Goal: Browse casually: Explore the website without a specific task or goal

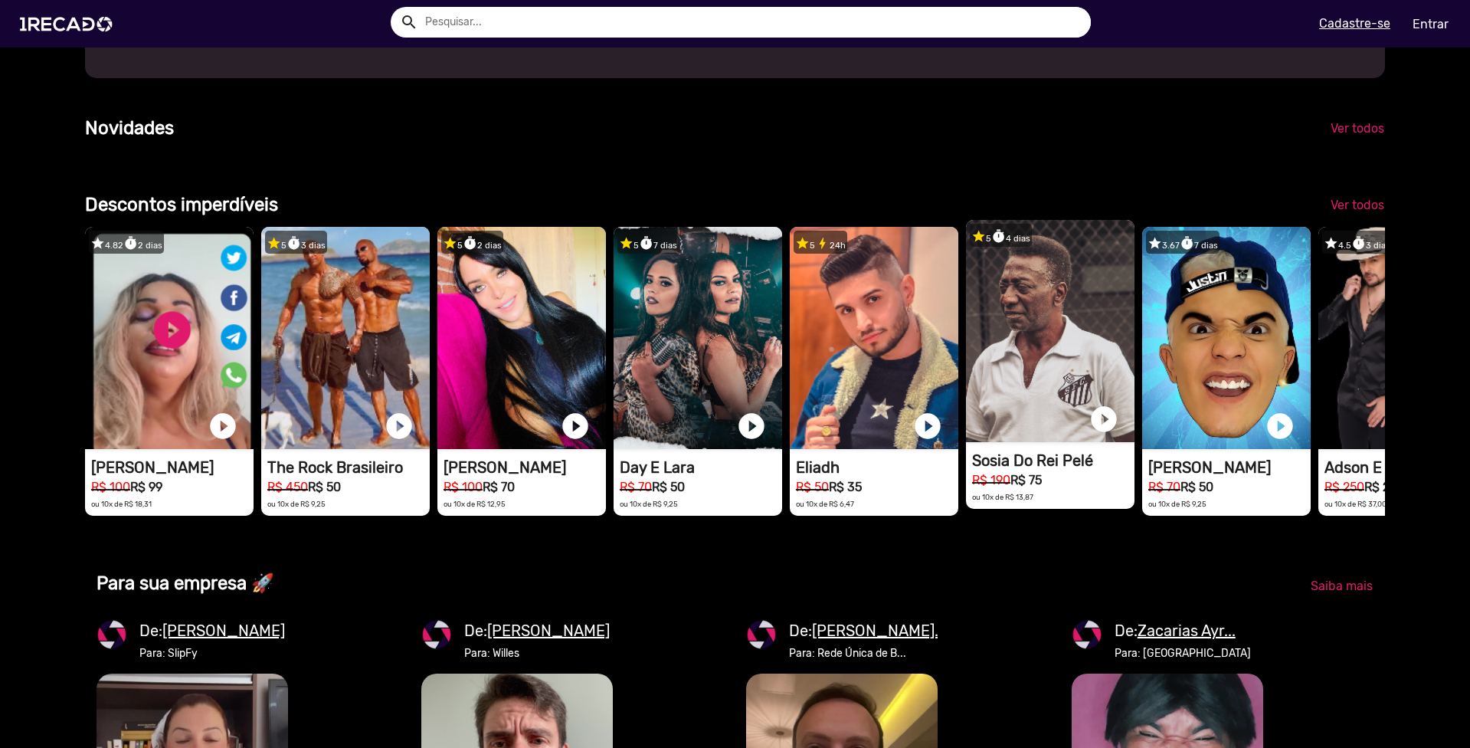
scroll to position [0, 4375]
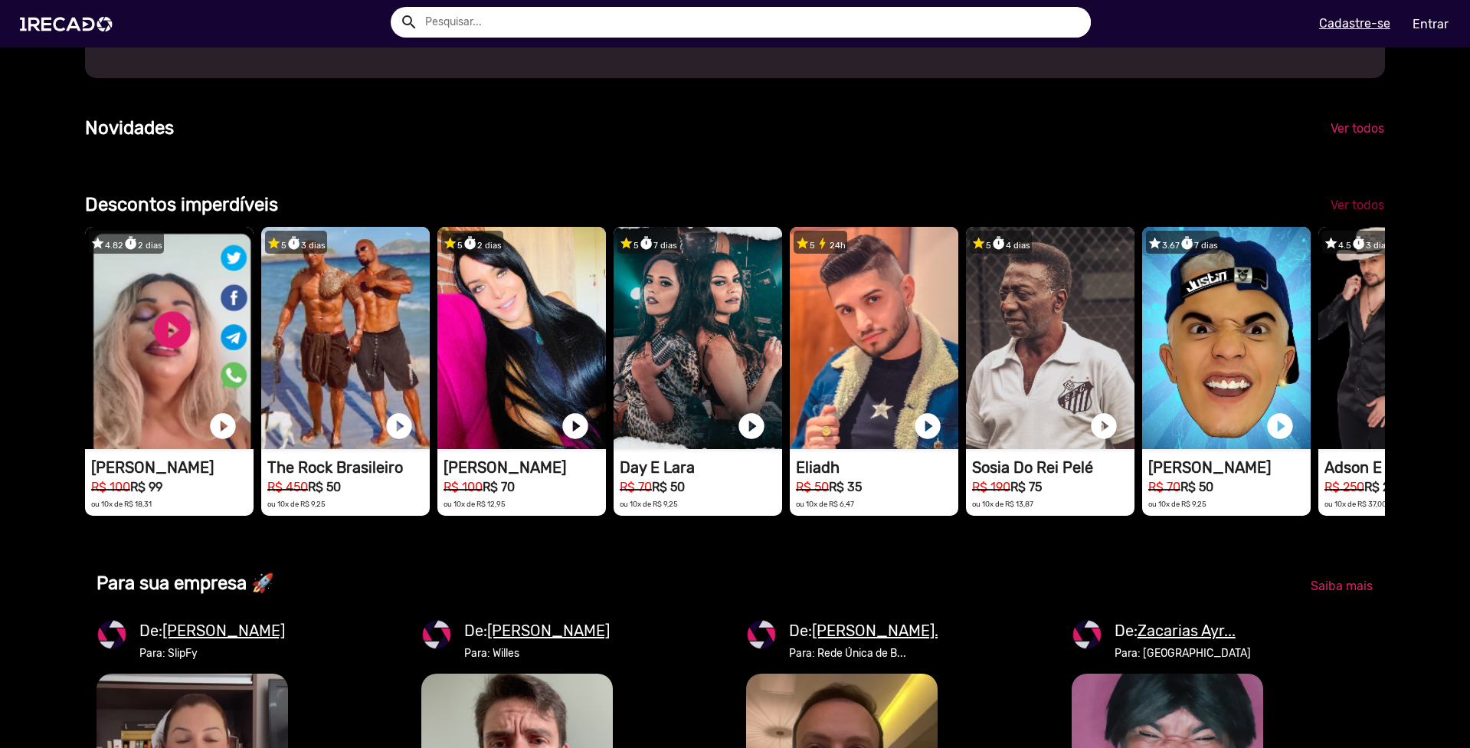
click at [1361, 212] on span "Ver todos" at bounding box center [1357, 205] width 54 height 15
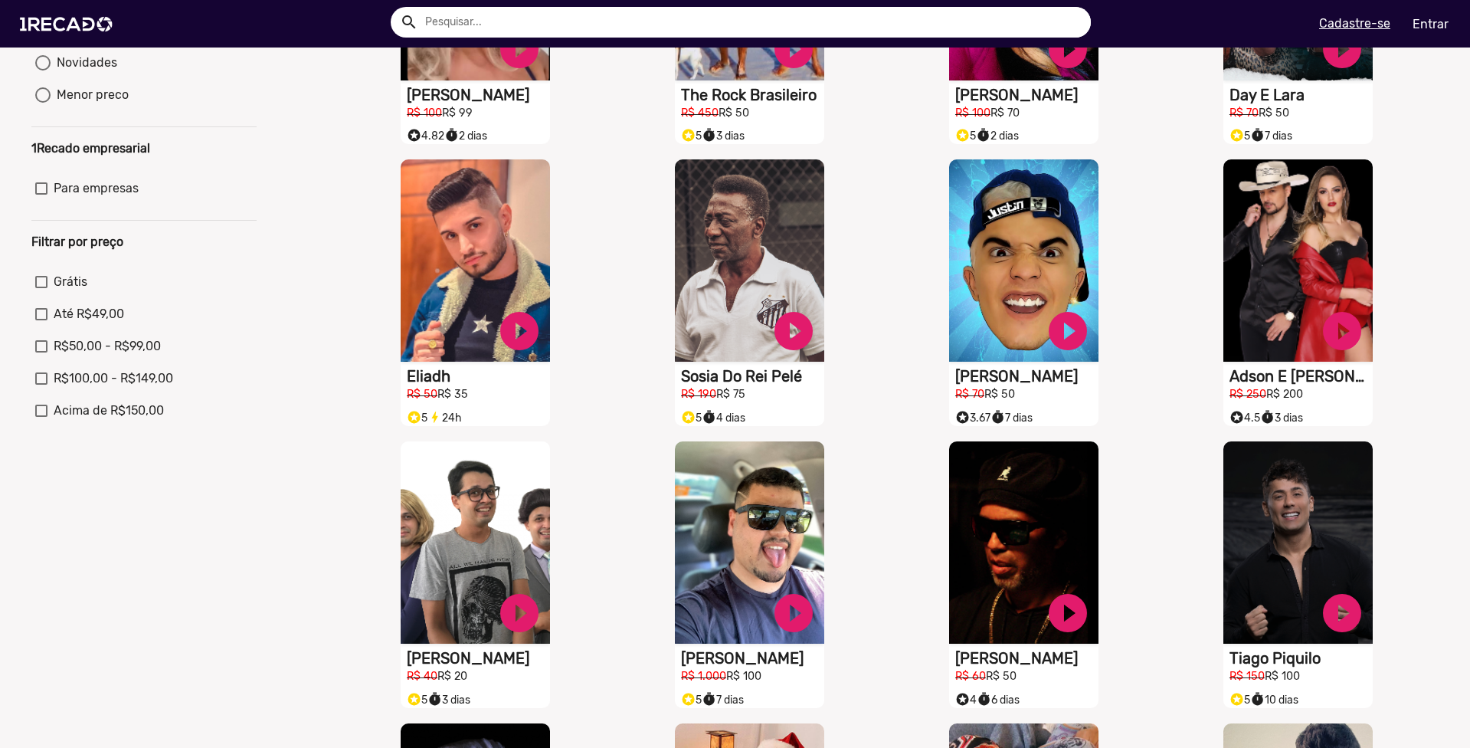
scroll to position [230, 0]
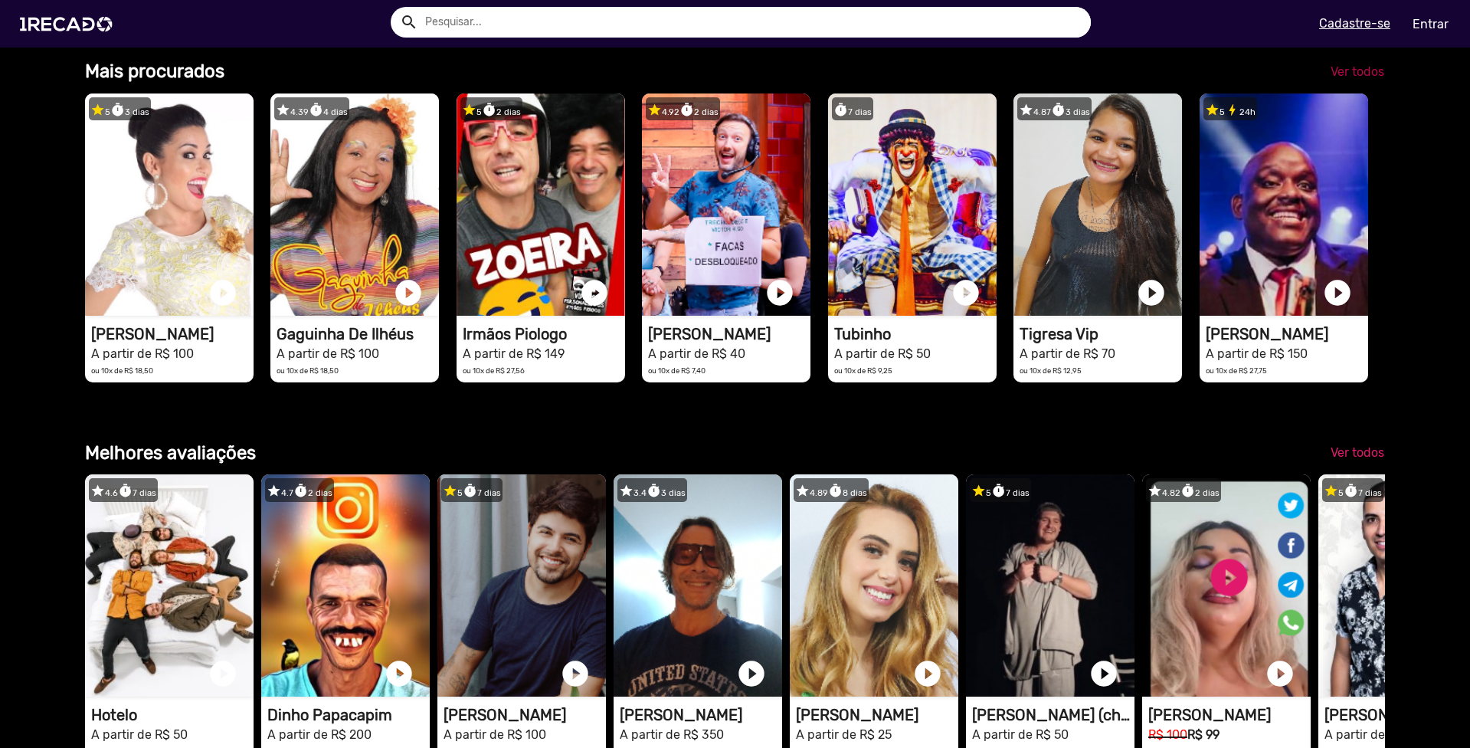
click at [1340, 79] on span "Ver todos" at bounding box center [1357, 71] width 54 height 15
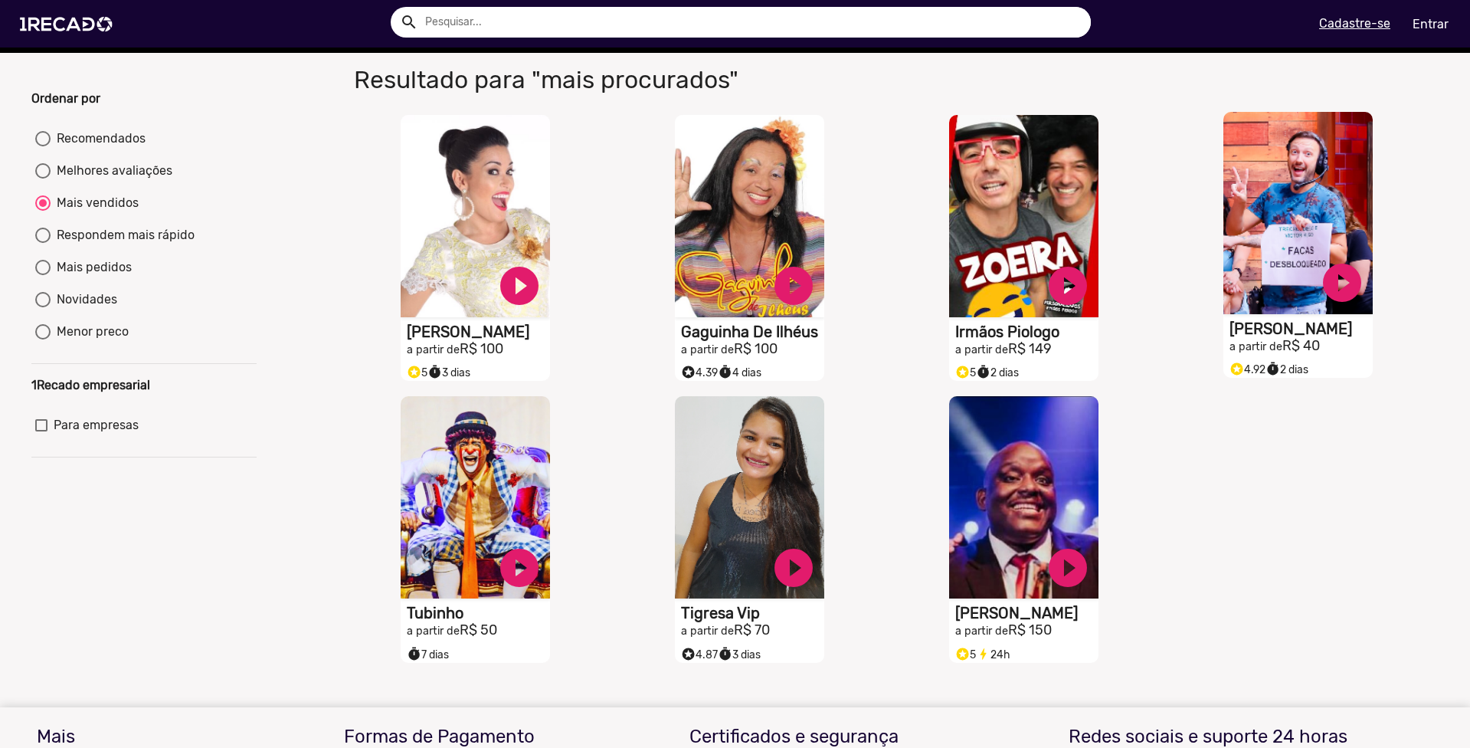
scroll to position [306, 0]
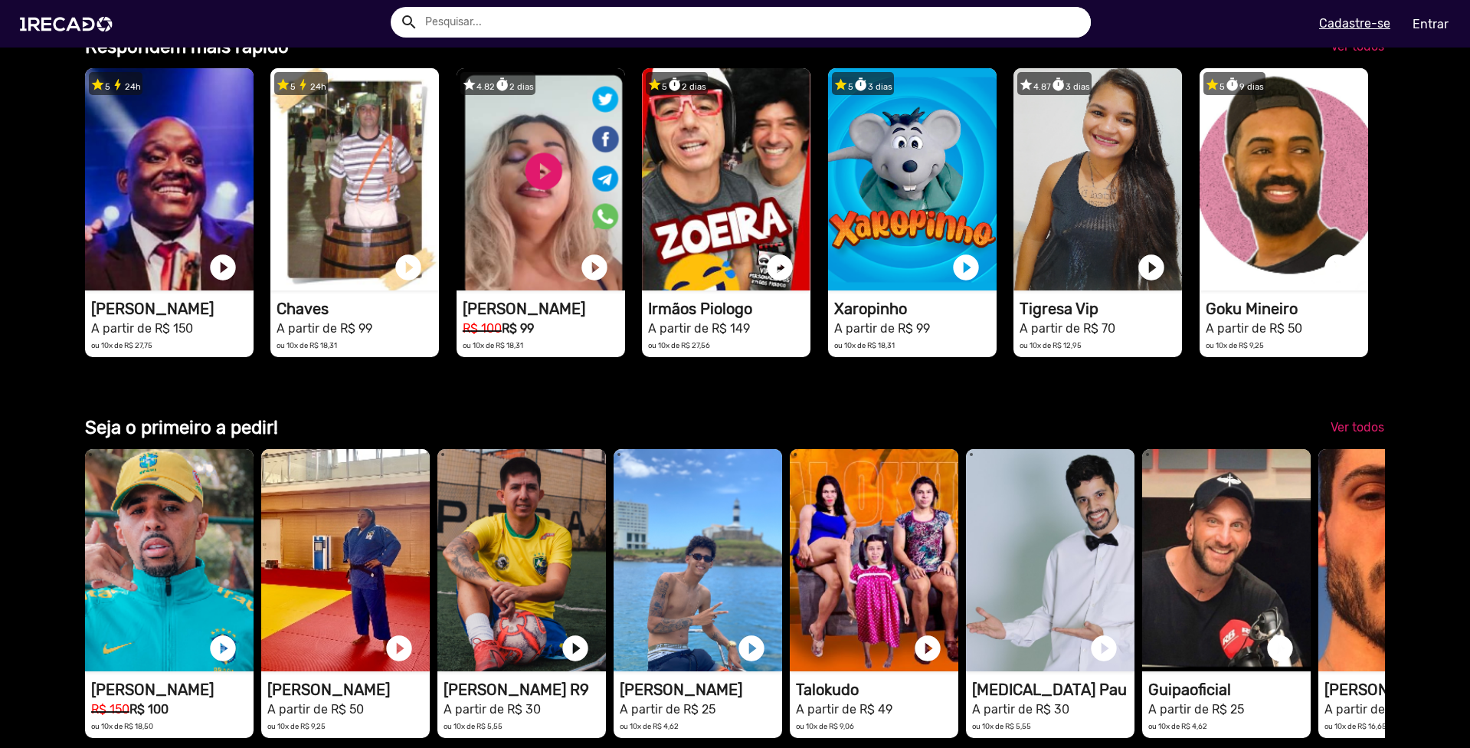
scroll to position [3447, 0]
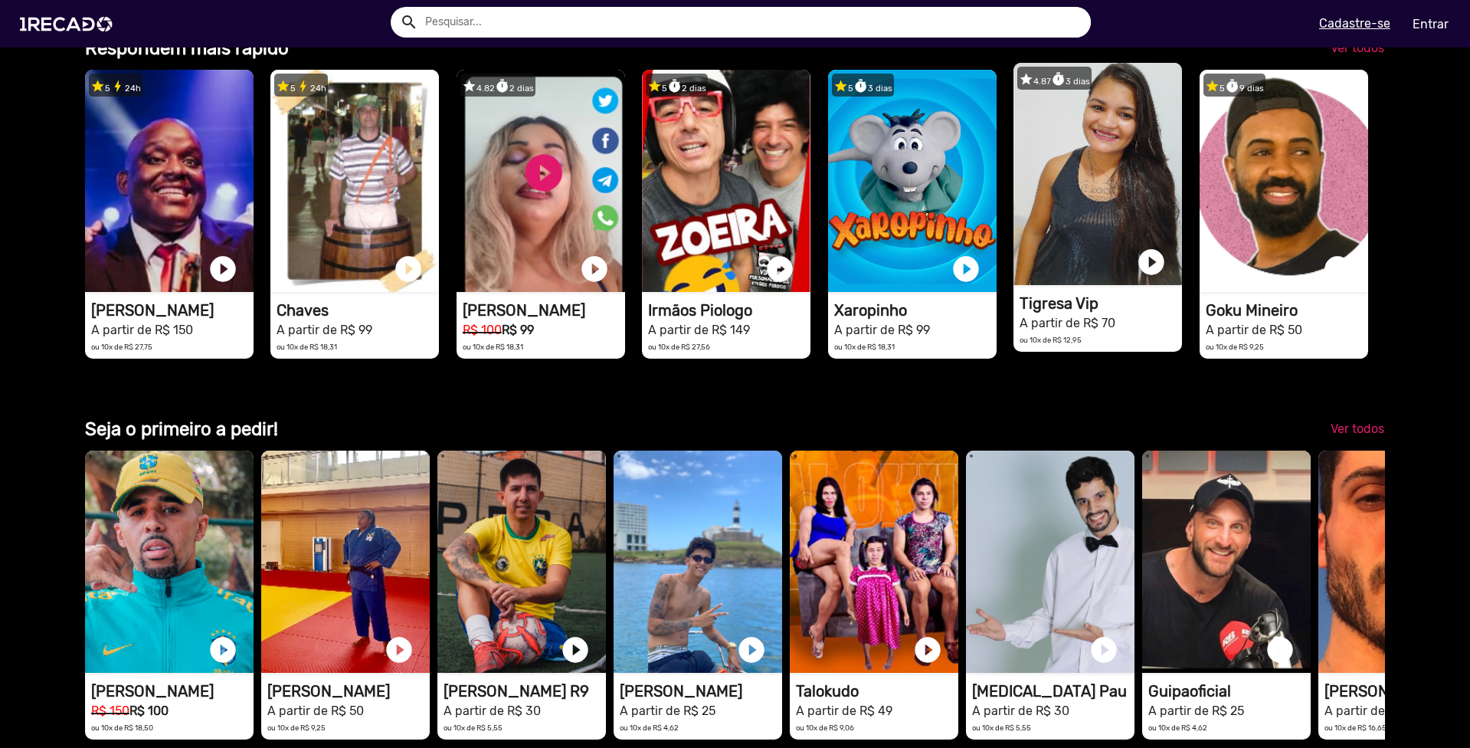
click at [1091, 277] on video "1RECADO vídeos dedicados para fãs e empresas" at bounding box center [1097, 174] width 168 height 222
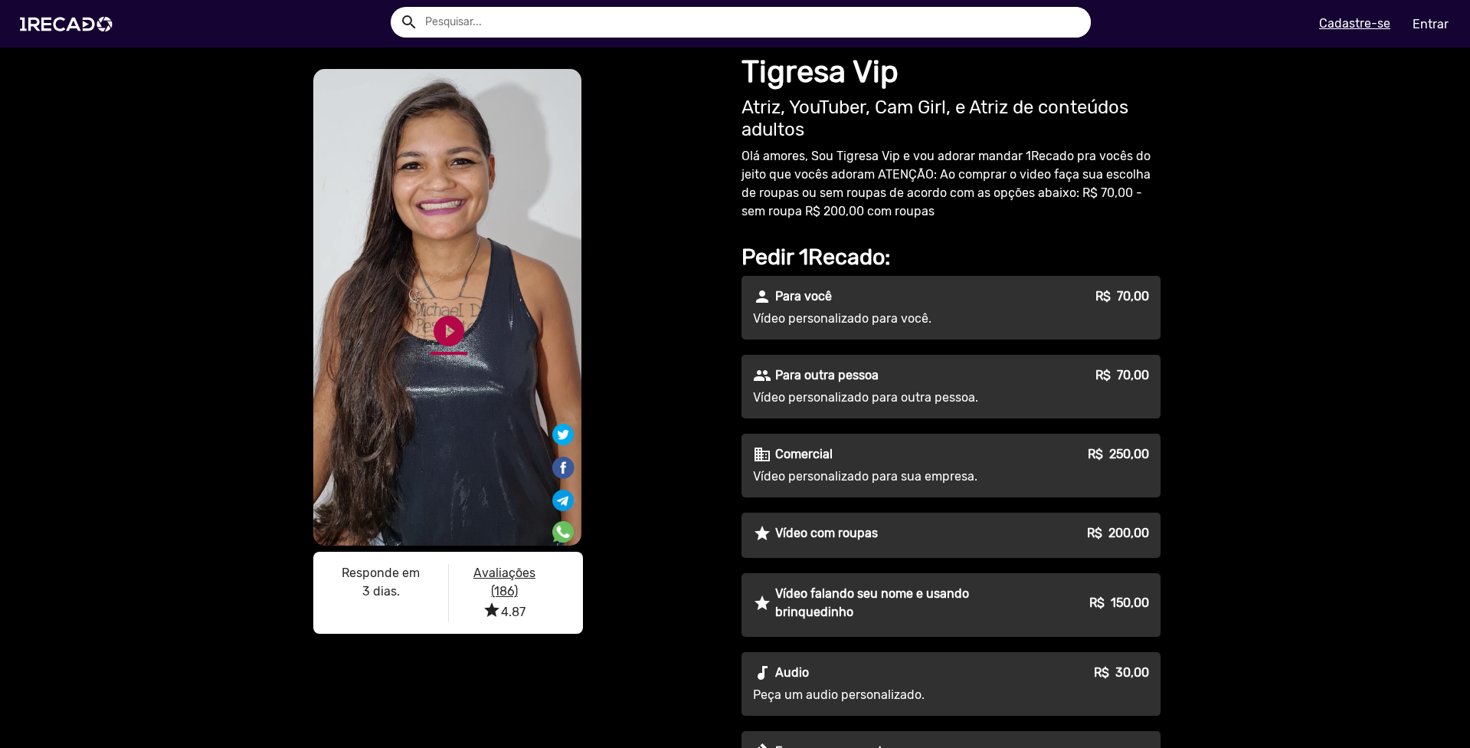
click at [438, 331] on link "play_circle_filled" at bounding box center [448, 330] width 37 height 37
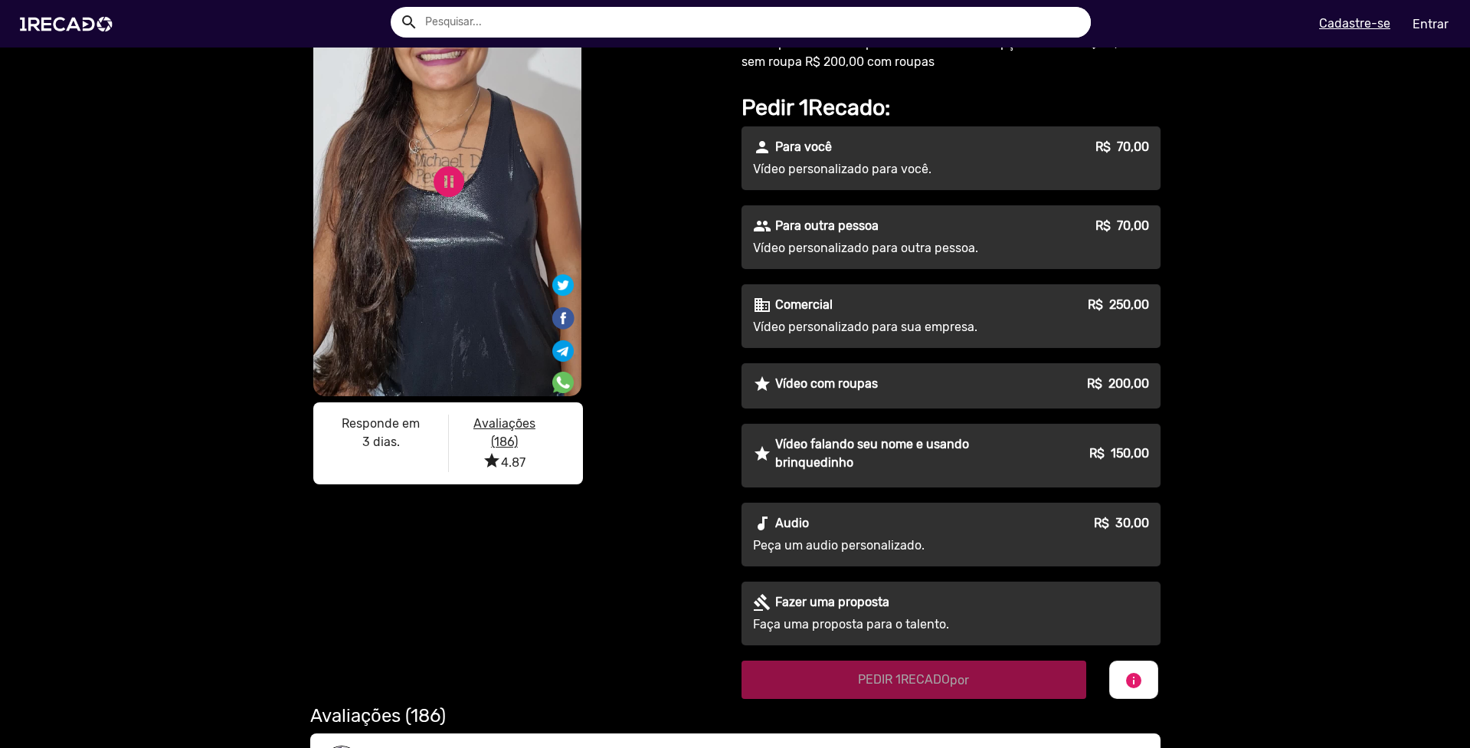
scroll to position [153, 0]
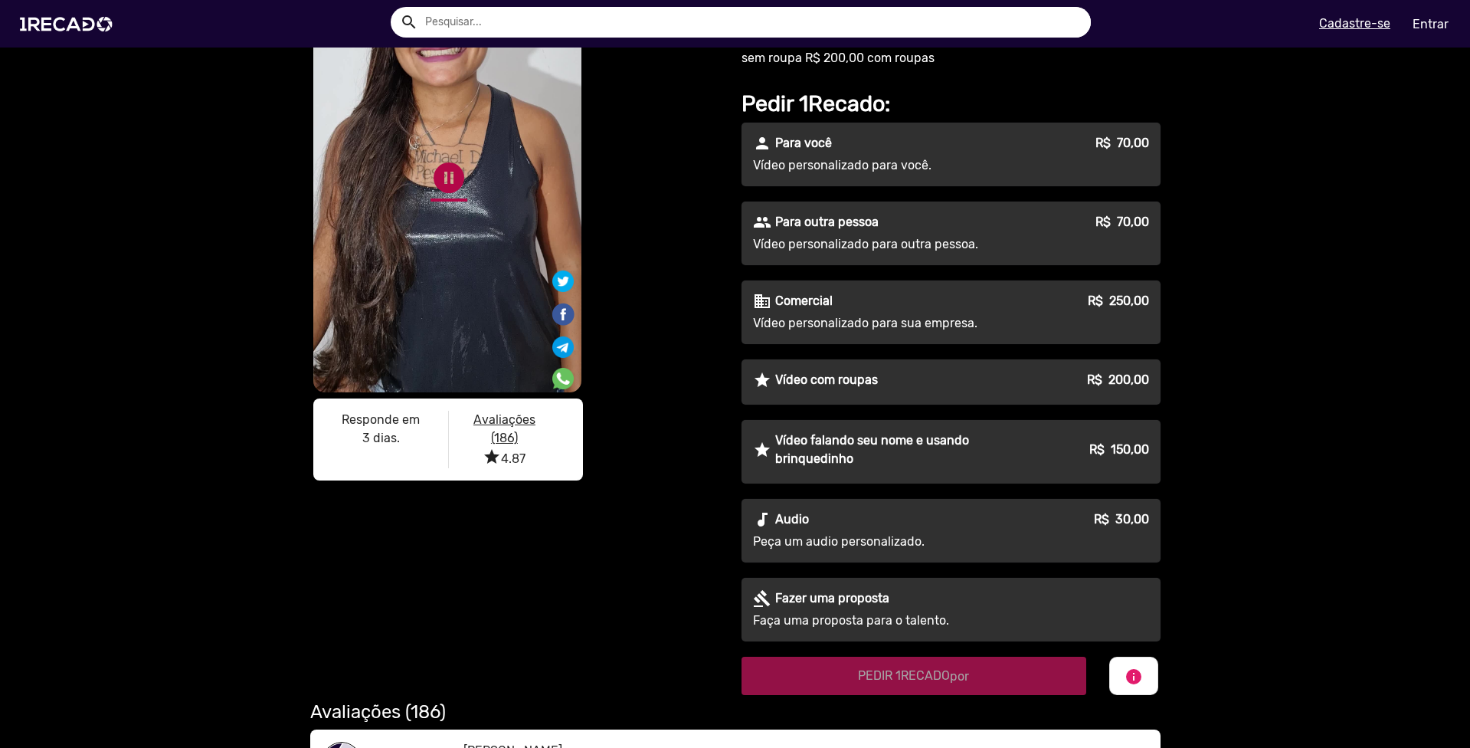
click at [438, 174] on link "pause_circle" at bounding box center [448, 177] width 37 height 37
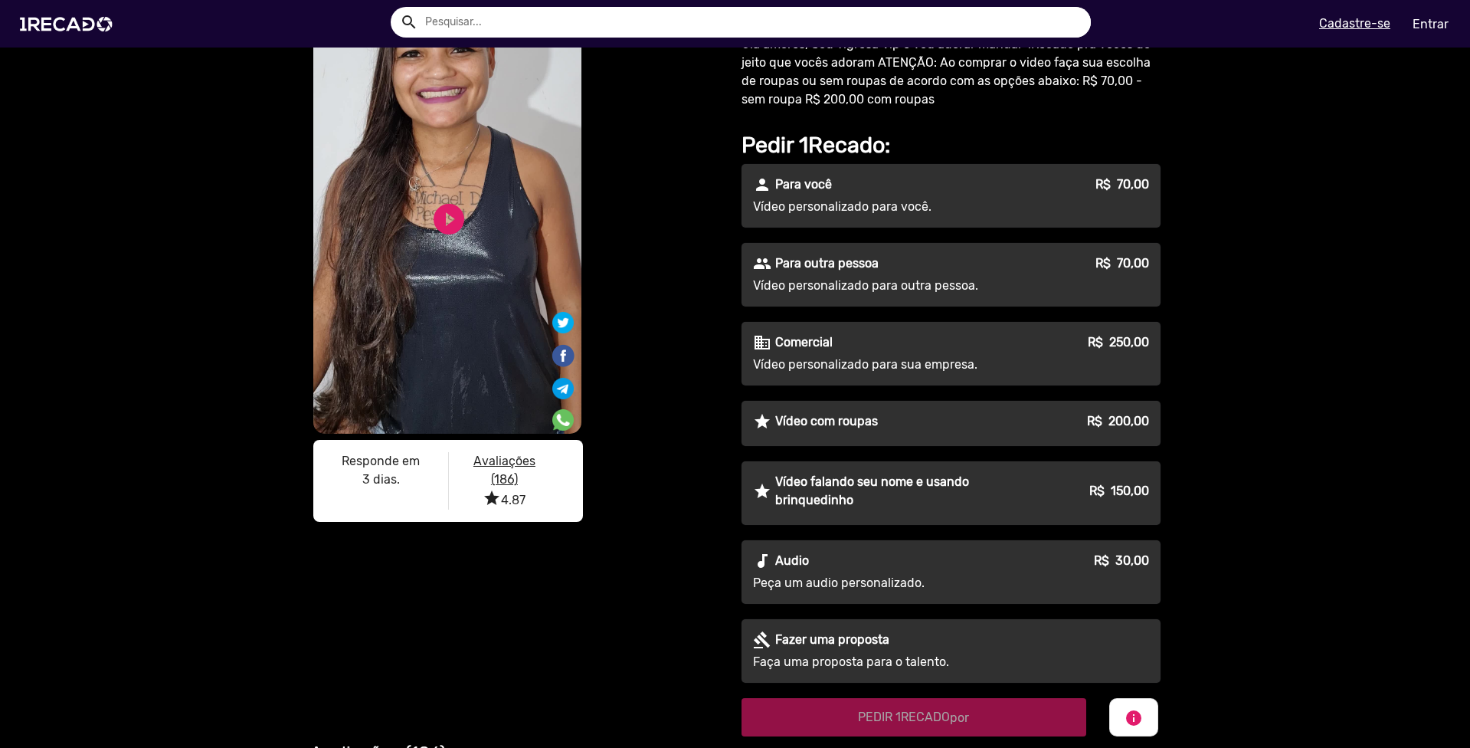
scroll to position [0, 0]
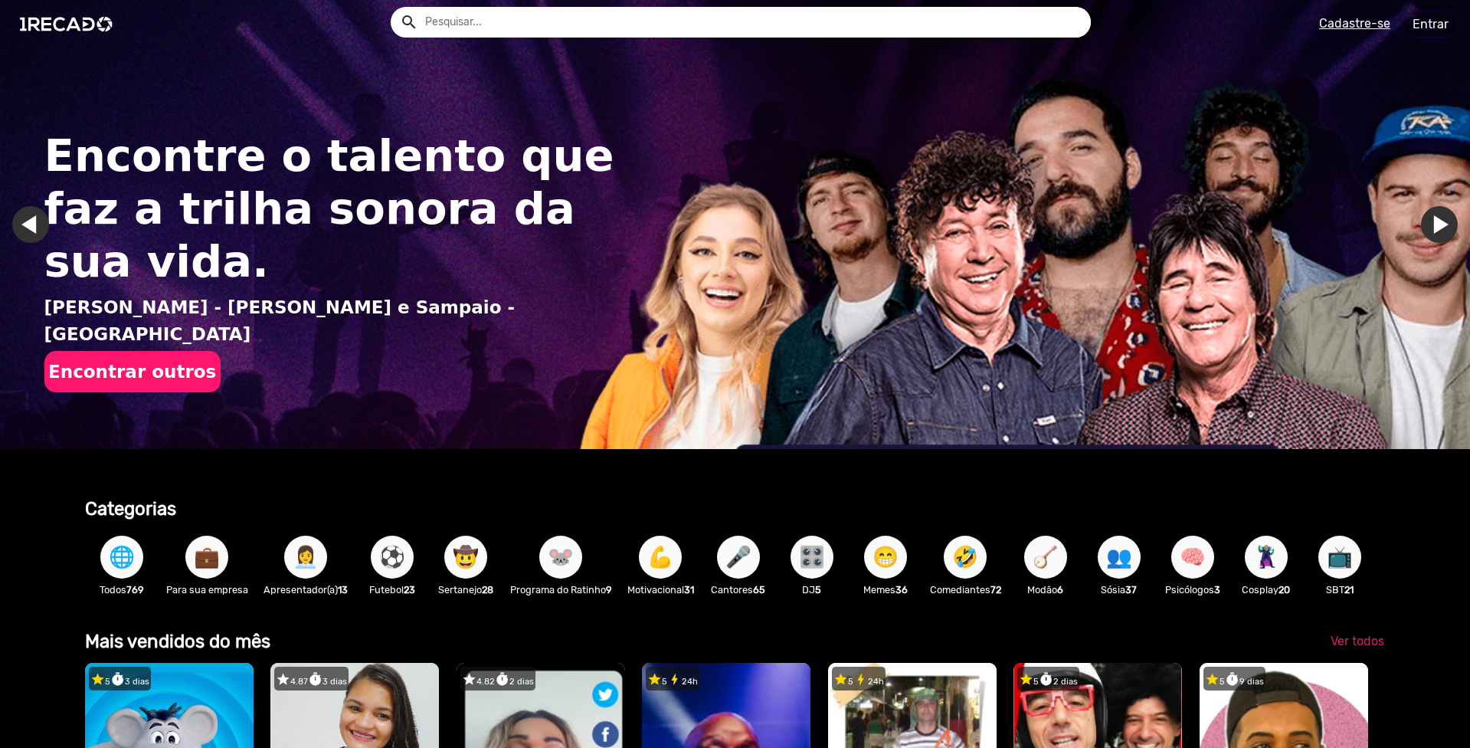
drag, startPoint x: 172, startPoint y: 38, endPoint x: 197, endPoint y: 38, distance: 24.5
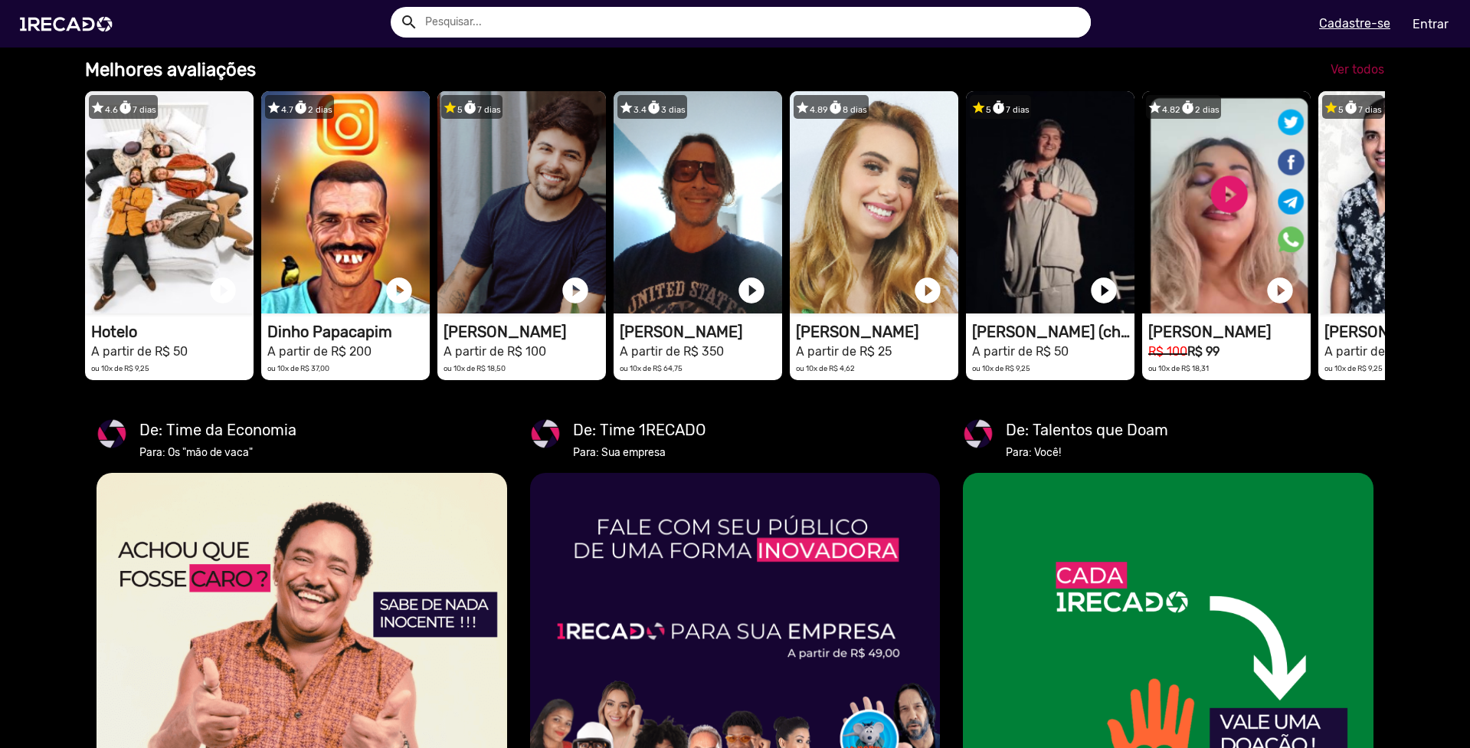
click at [1373, 83] on link "Ver todos" at bounding box center [1357, 70] width 78 height 28
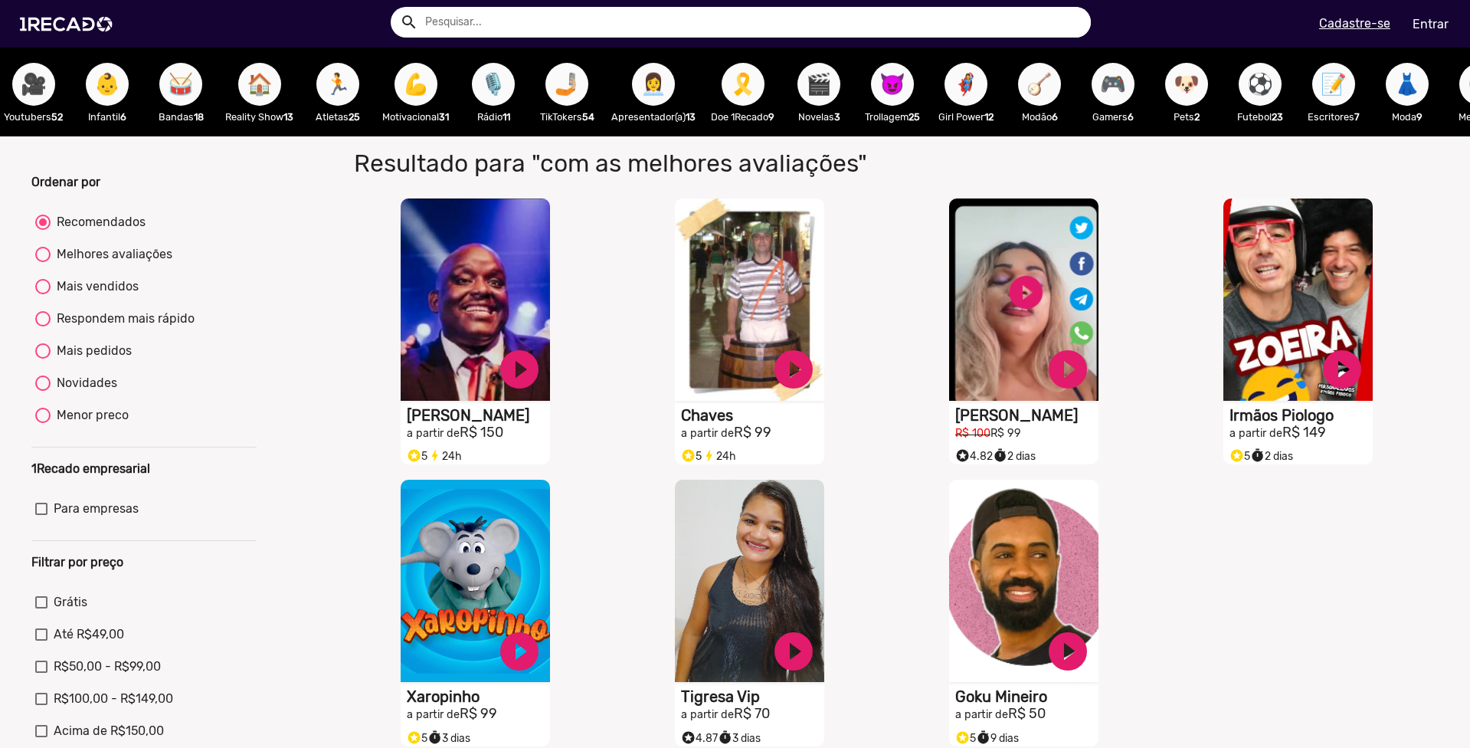
scroll to position [0, 785]
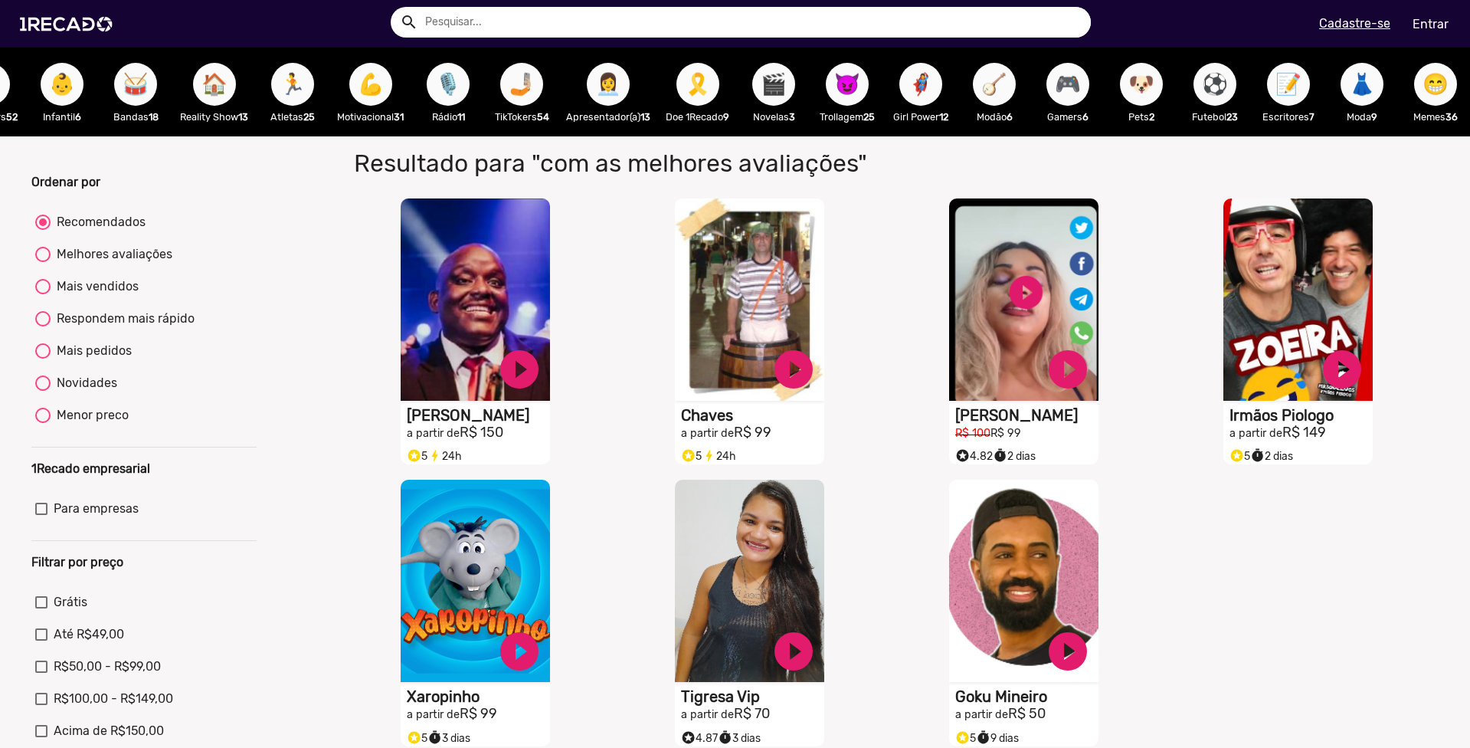
click at [860, 70] on span "😈" at bounding box center [847, 84] width 26 height 43
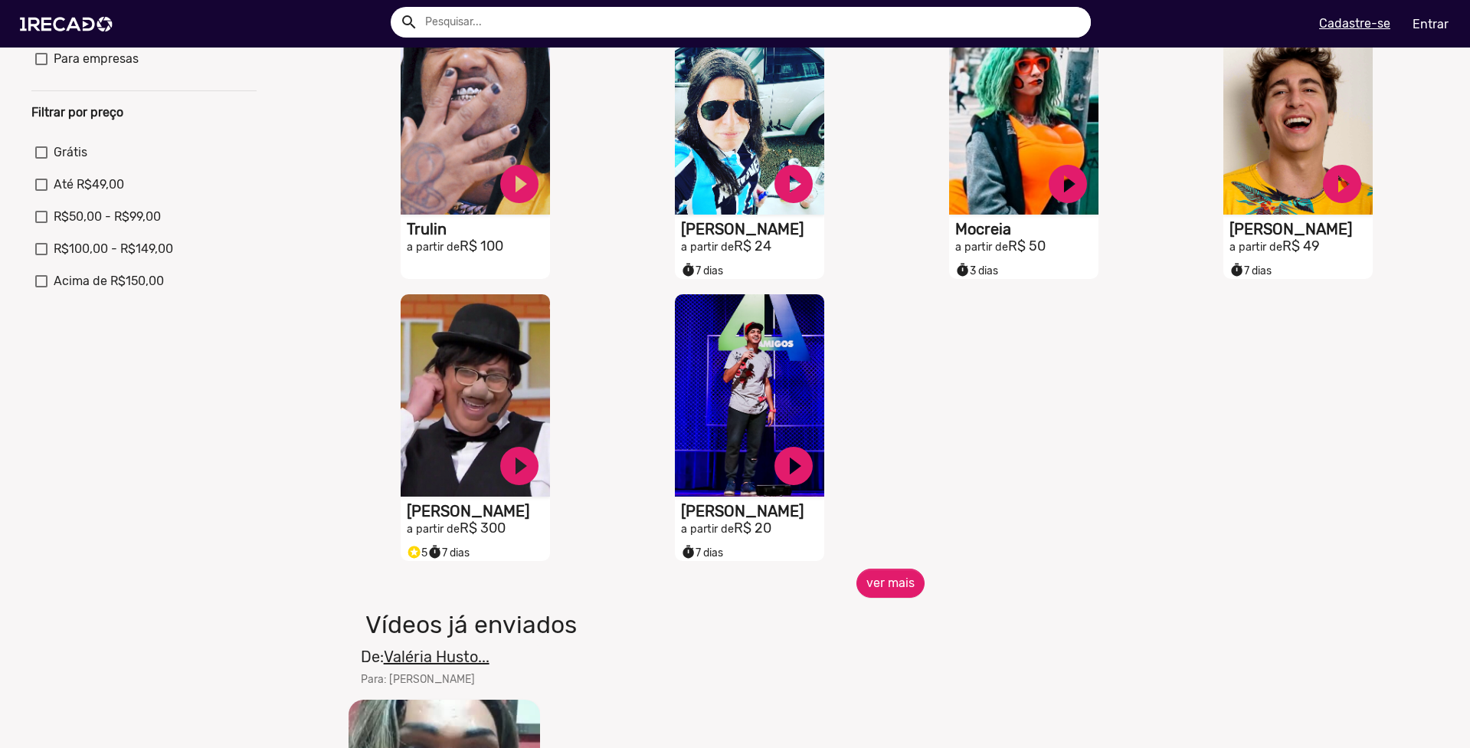
scroll to position [460, 0]
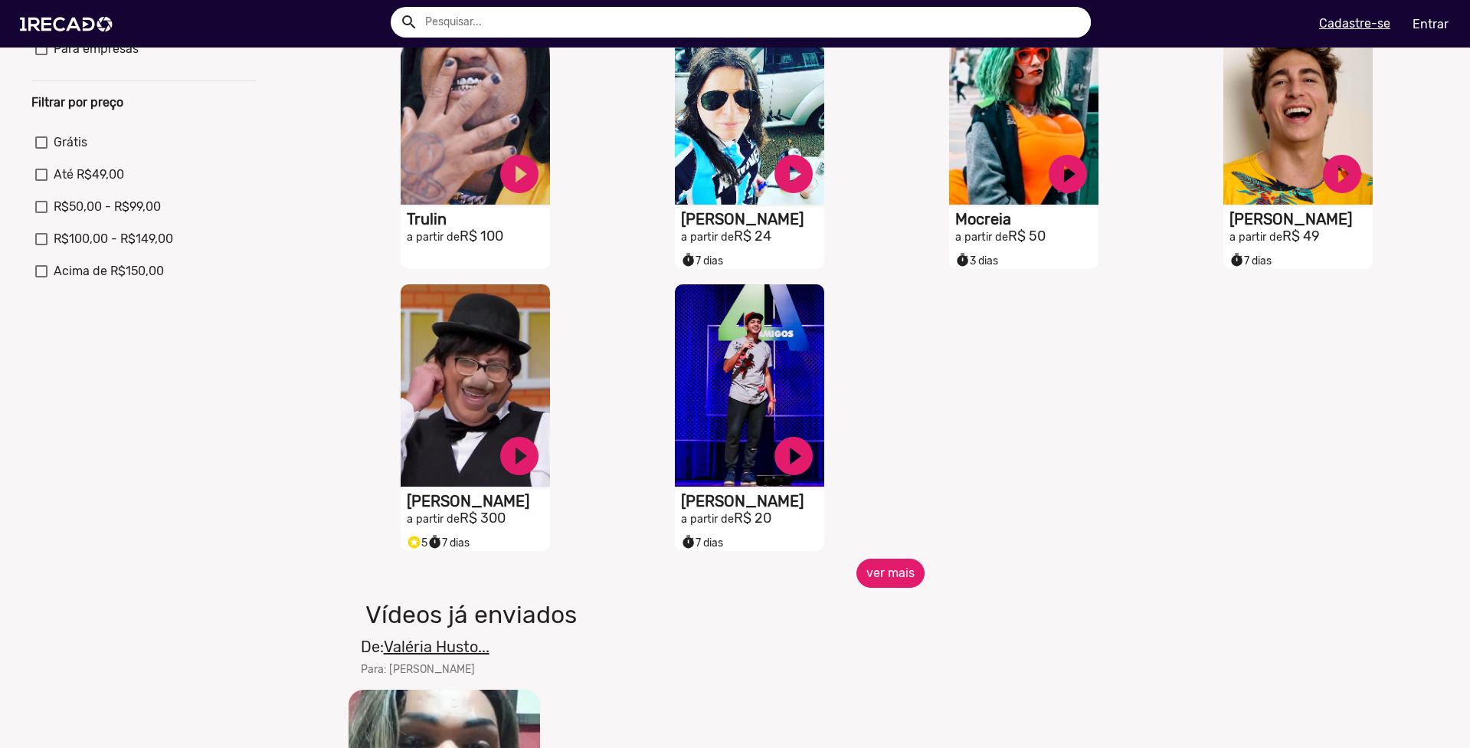
click at [877, 583] on button "ver mais" at bounding box center [890, 572] width 68 height 29
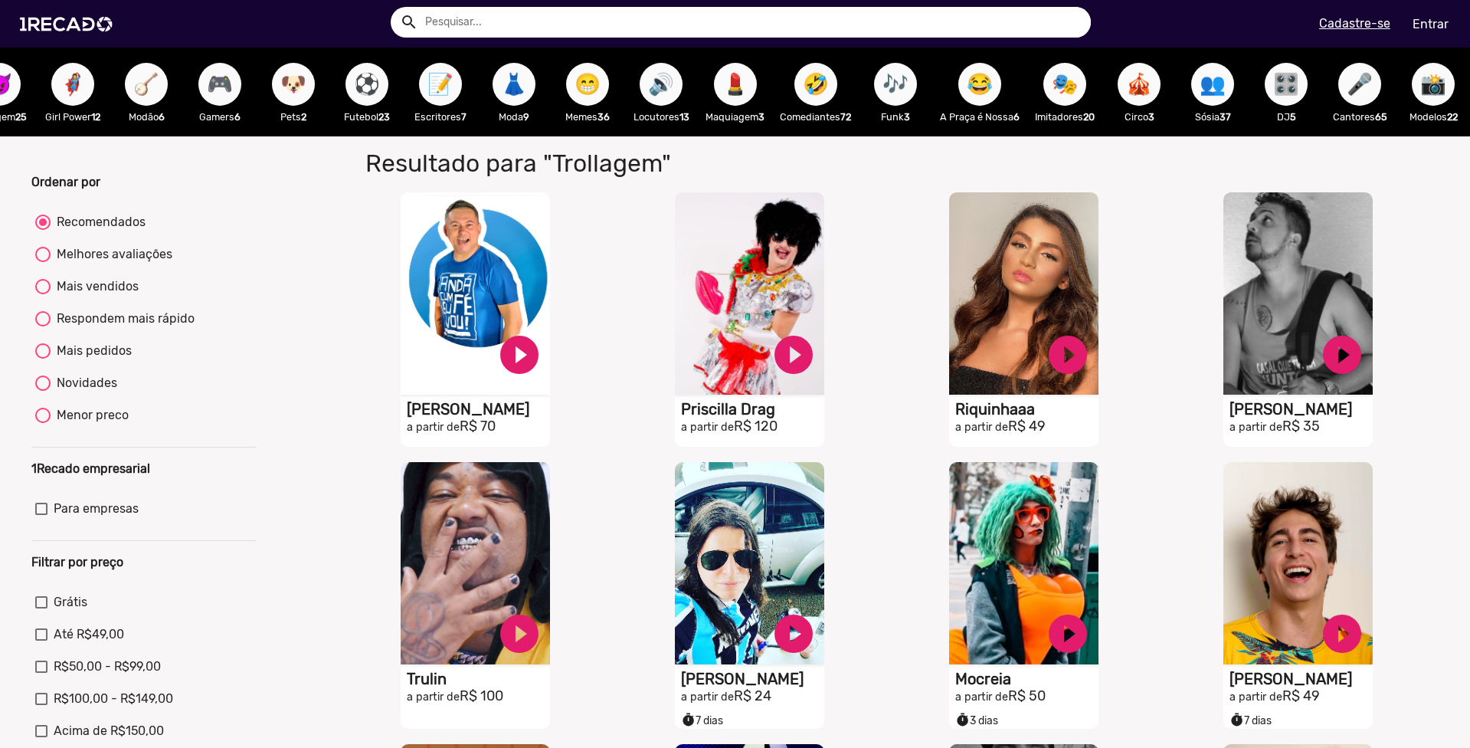
scroll to position [0, 1667]
click at [1427, 99] on span "📸" at bounding box center [1433, 84] width 26 height 43
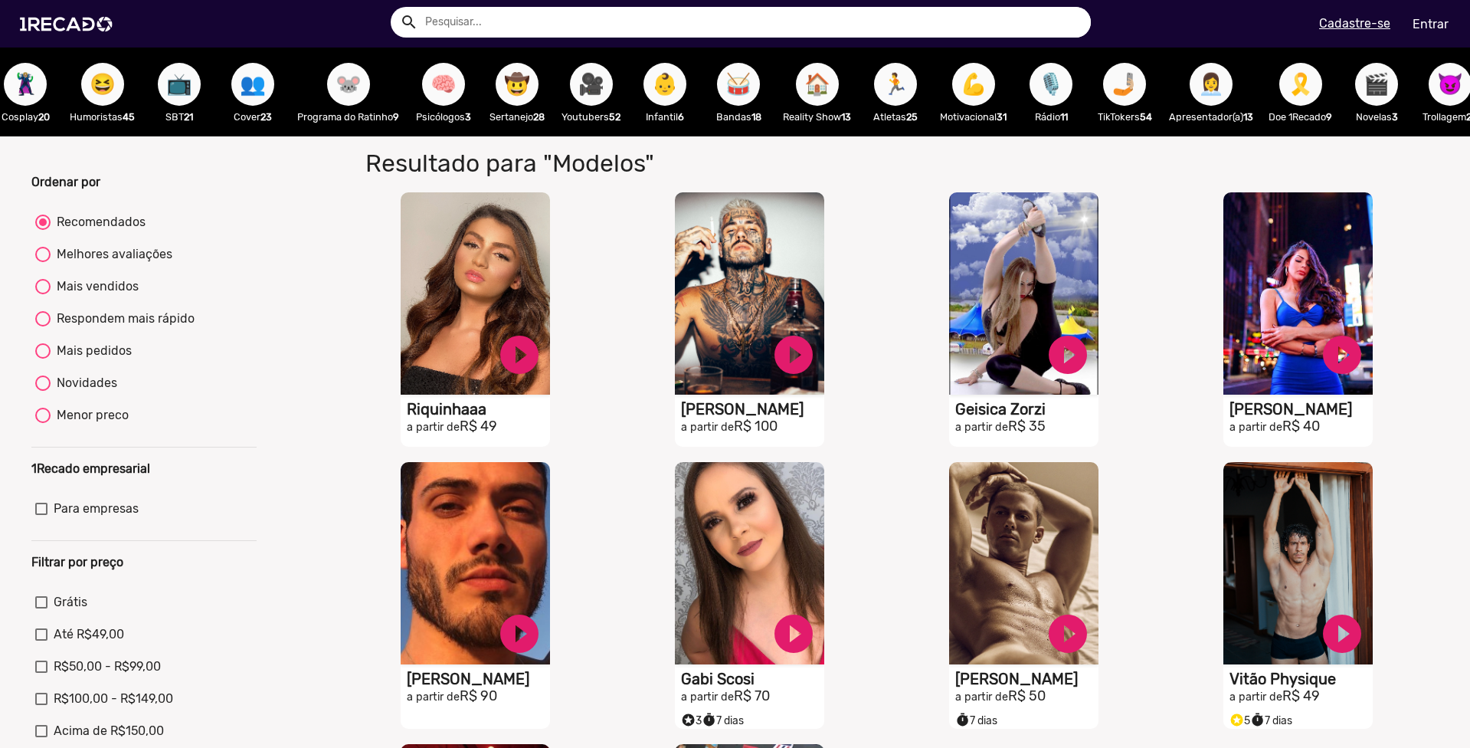
scroll to position [0, 128]
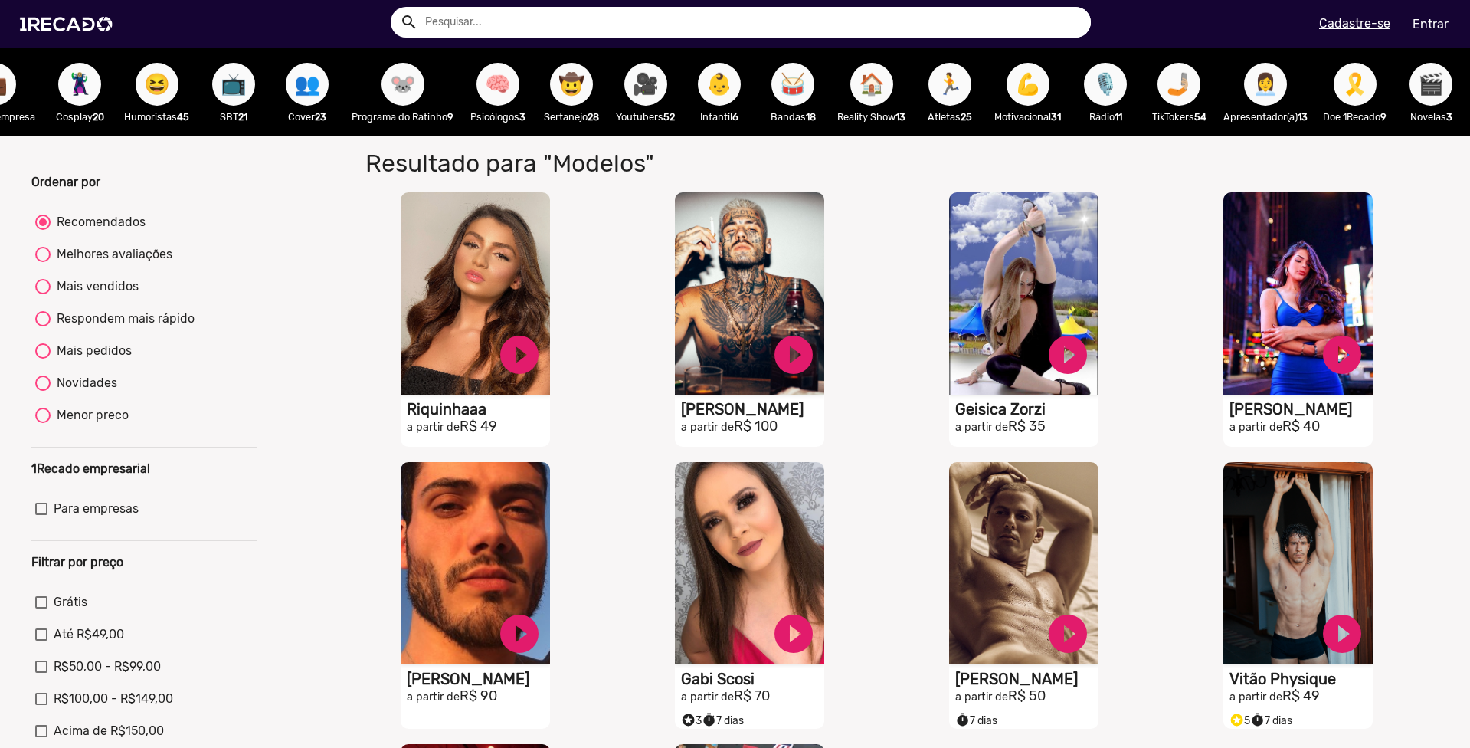
click at [384, 73] on div "🐭 Programa do Ratinho 9" at bounding box center [402, 91] width 117 height 89
click at [404, 88] on span "🐭" at bounding box center [403, 84] width 26 height 43
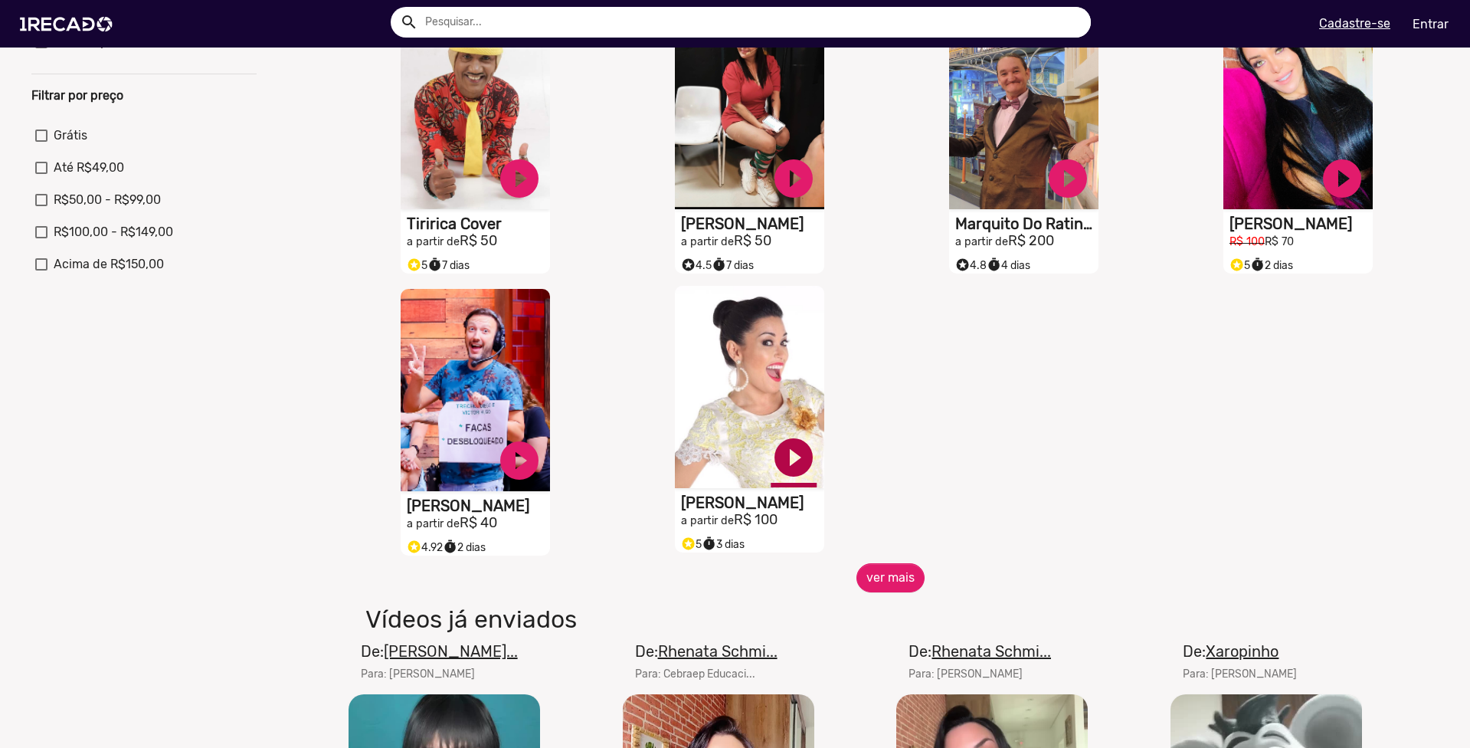
scroll to position [536, 0]
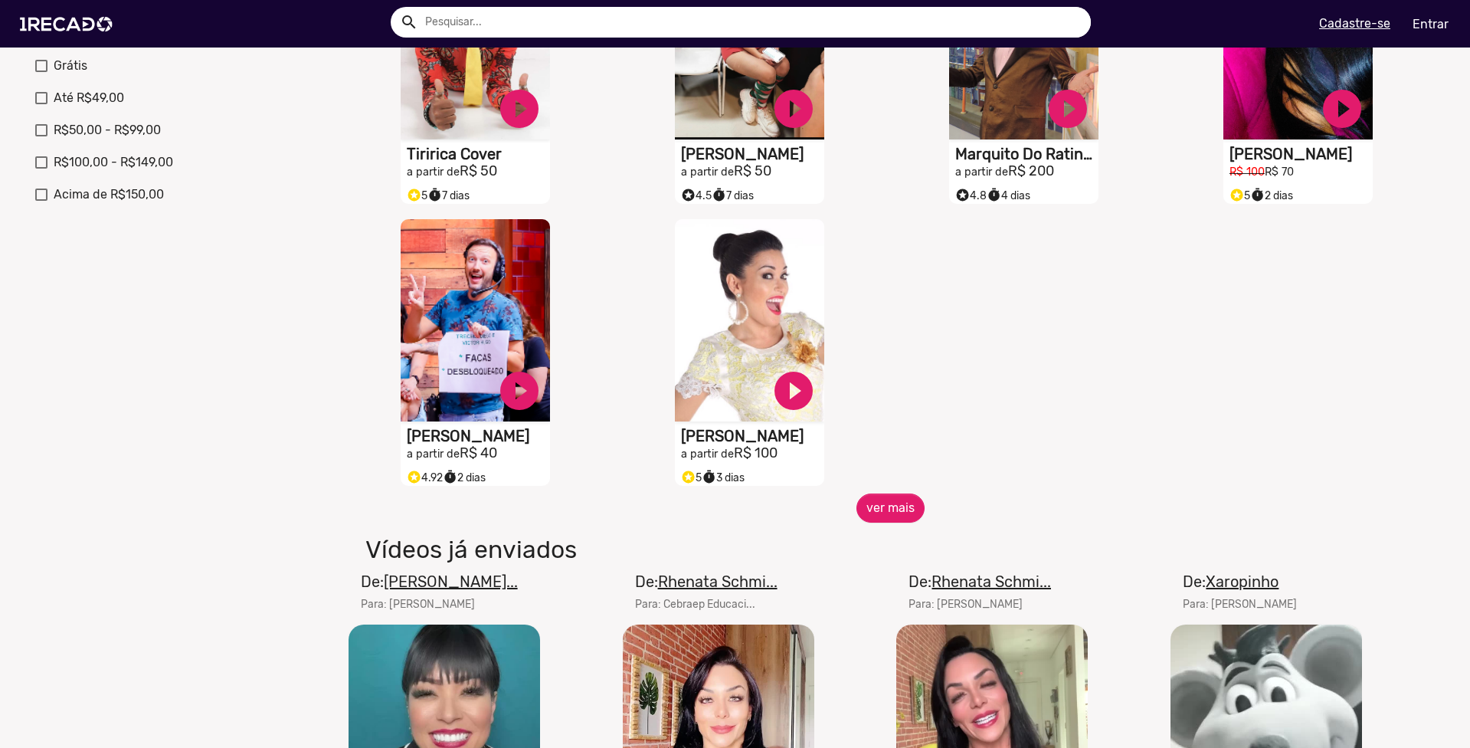
click at [883, 534] on section "Resultado para "Programa do Ratinho" para "Programa do Ratinho" S1RECADO vídeos…" at bounding box center [890, 251] width 1097 height 1279
click at [882, 522] on button "ver mais" at bounding box center [890, 507] width 68 height 29
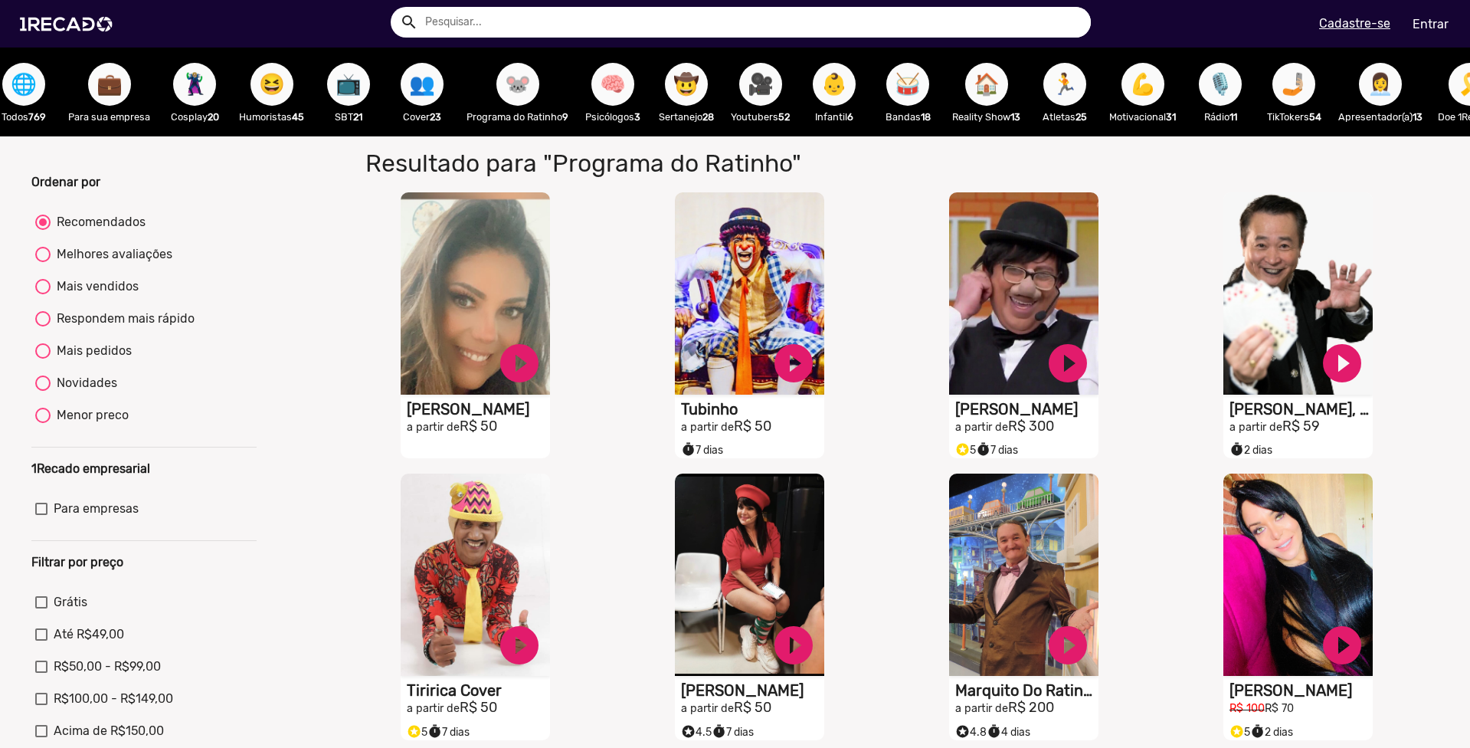
scroll to position [0, 0]
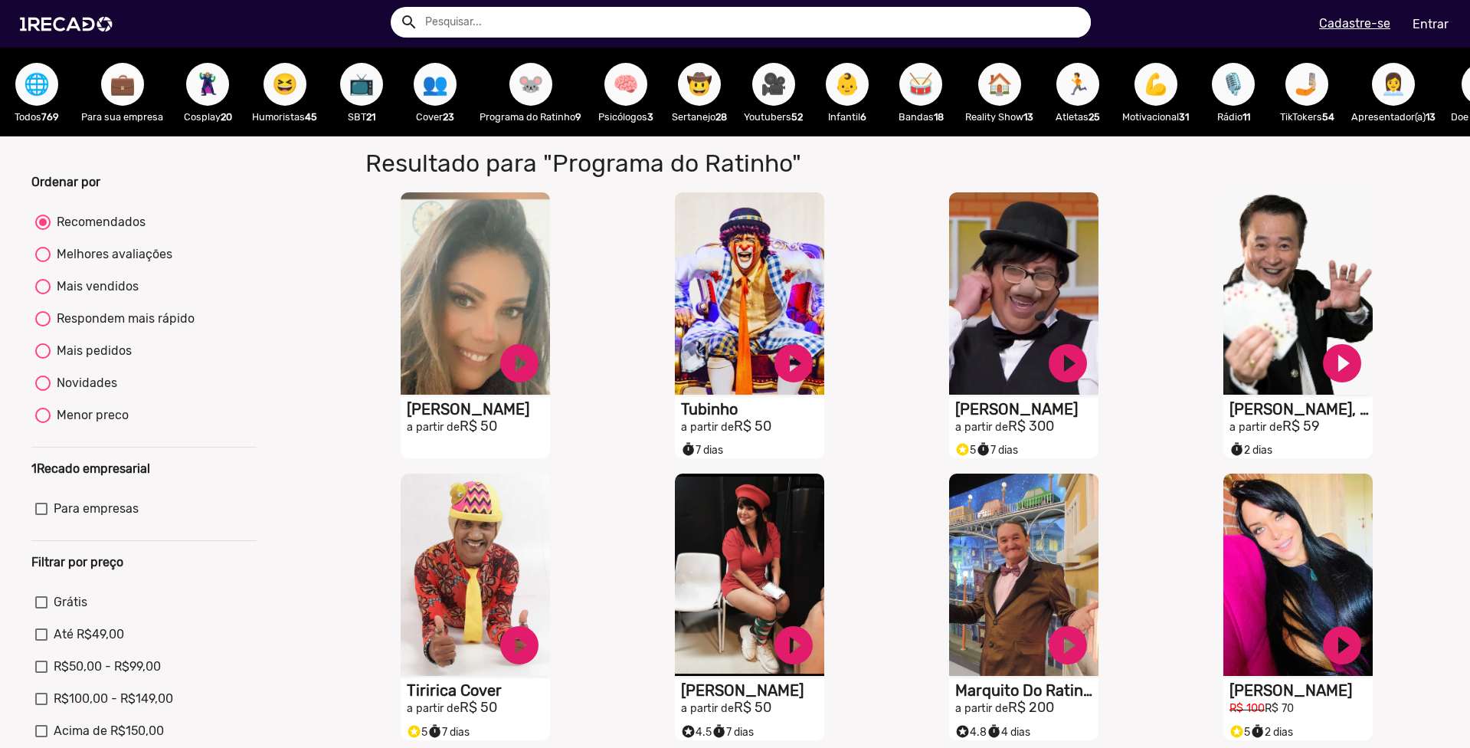
click at [103, 83] on button "💼" at bounding box center [122, 84] width 43 height 43
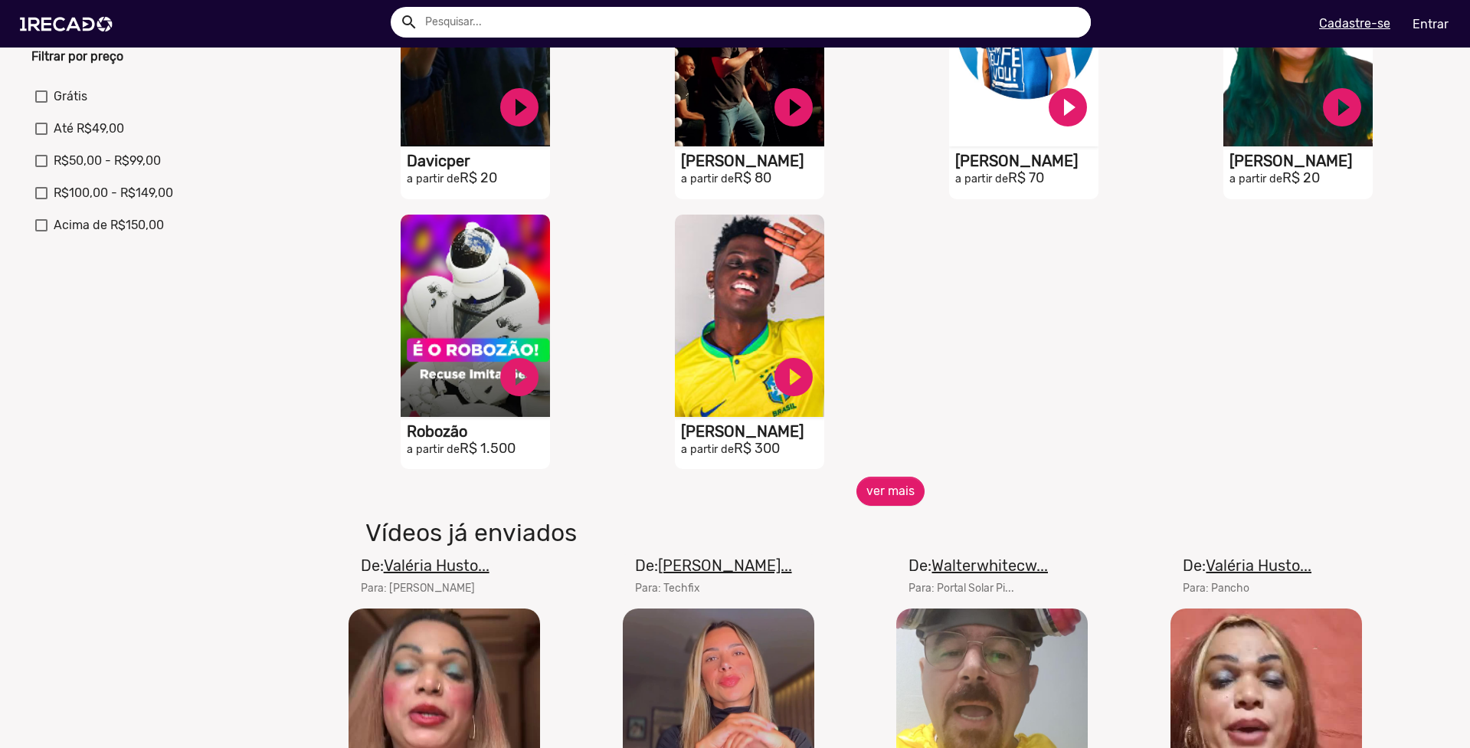
scroll to position [536, 0]
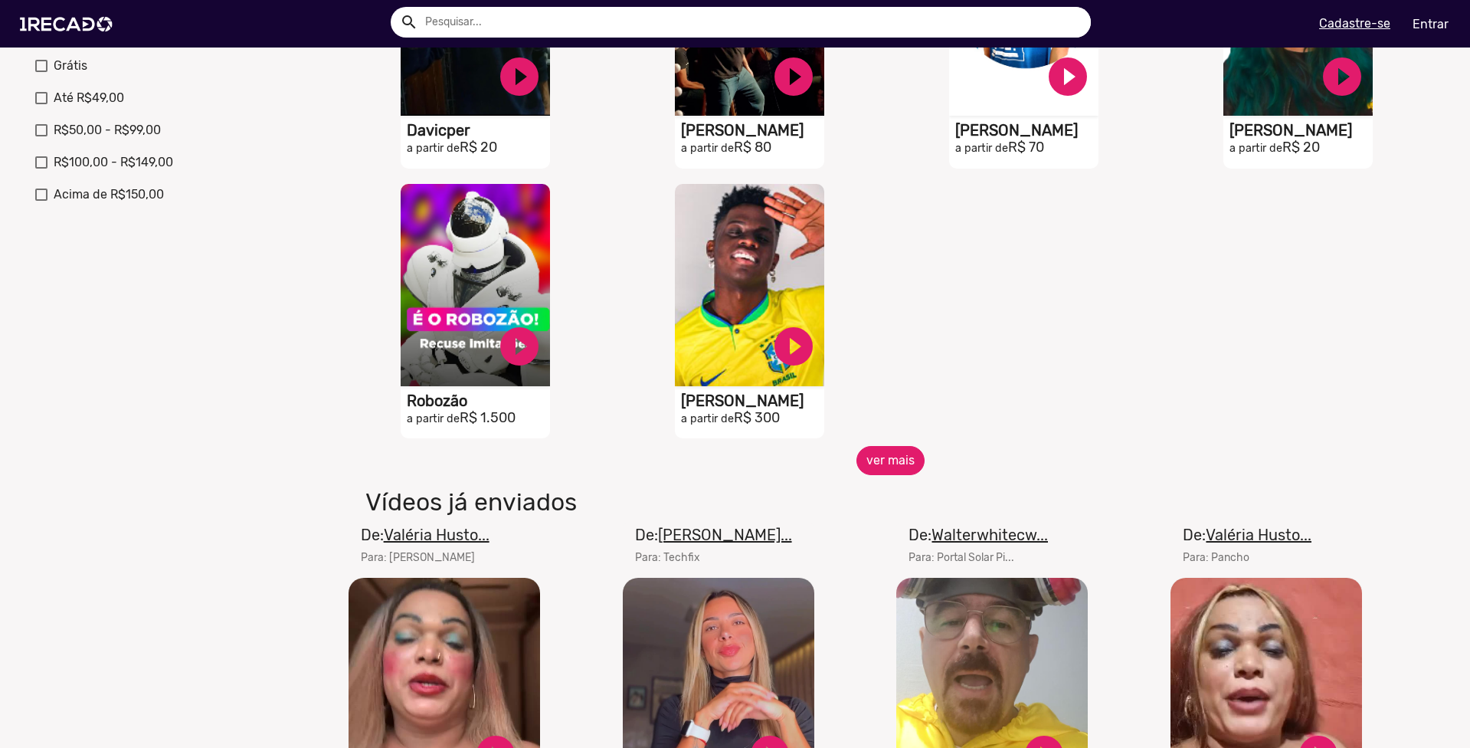
click at [896, 461] on button "ver mais" at bounding box center [890, 460] width 68 height 29
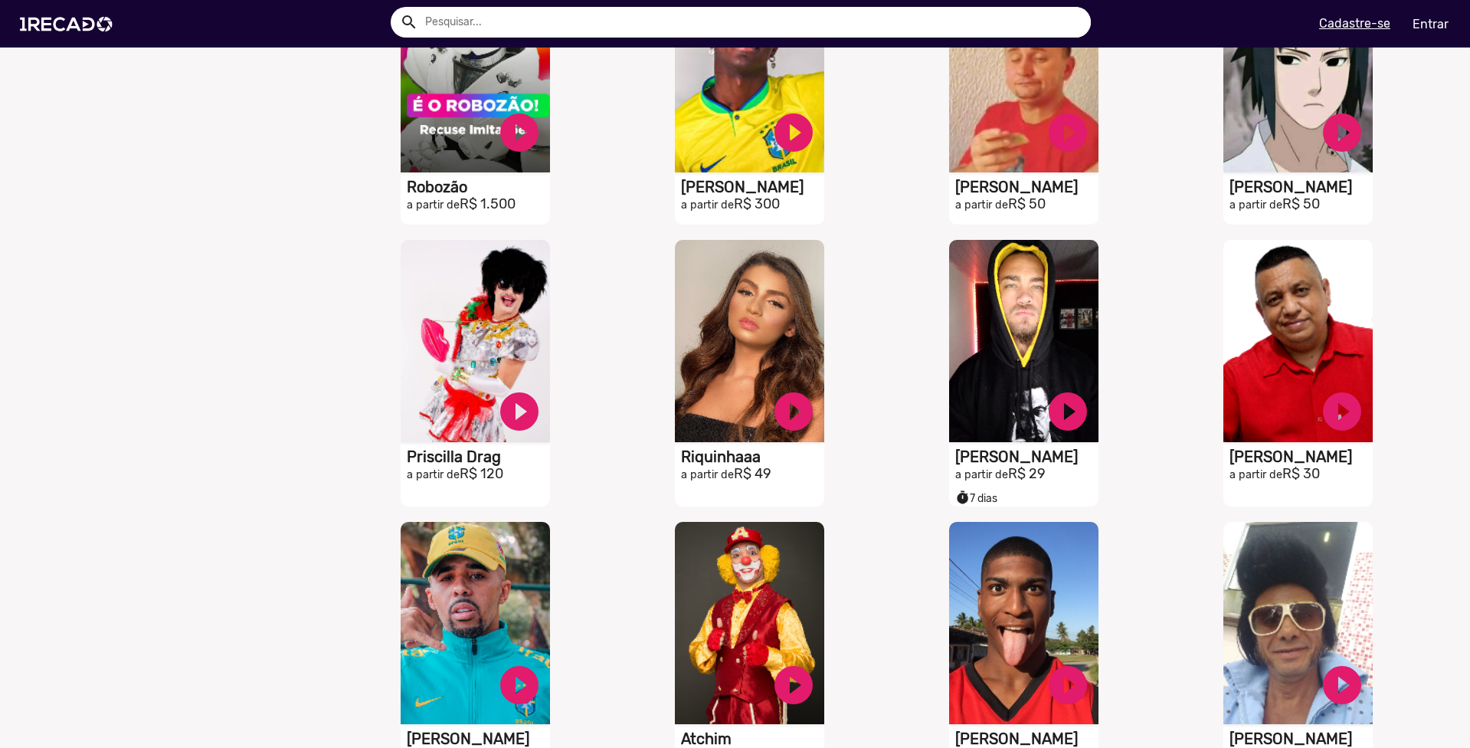
scroll to position [842, 0]
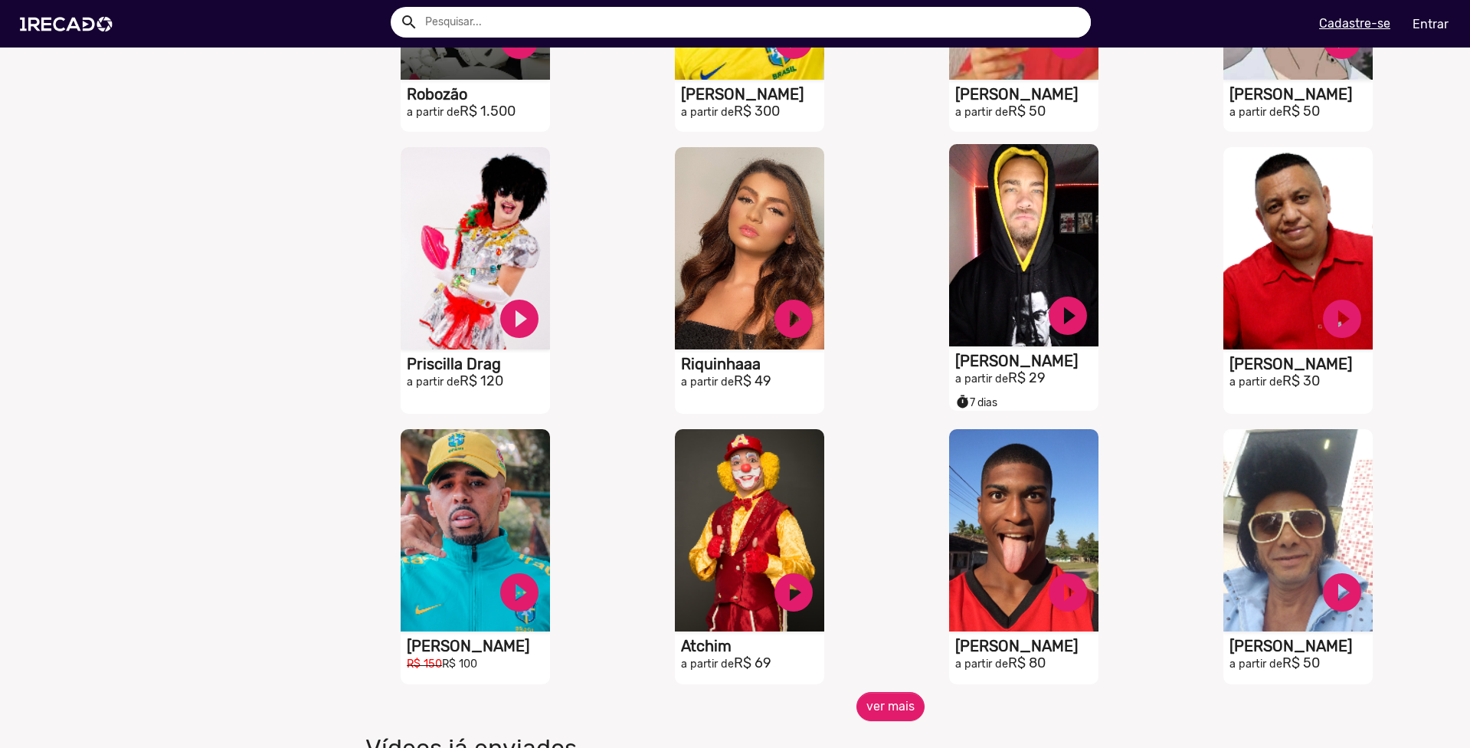
click at [996, 368] on h1 "[PERSON_NAME]" at bounding box center [1026, 361] width 143 height 18
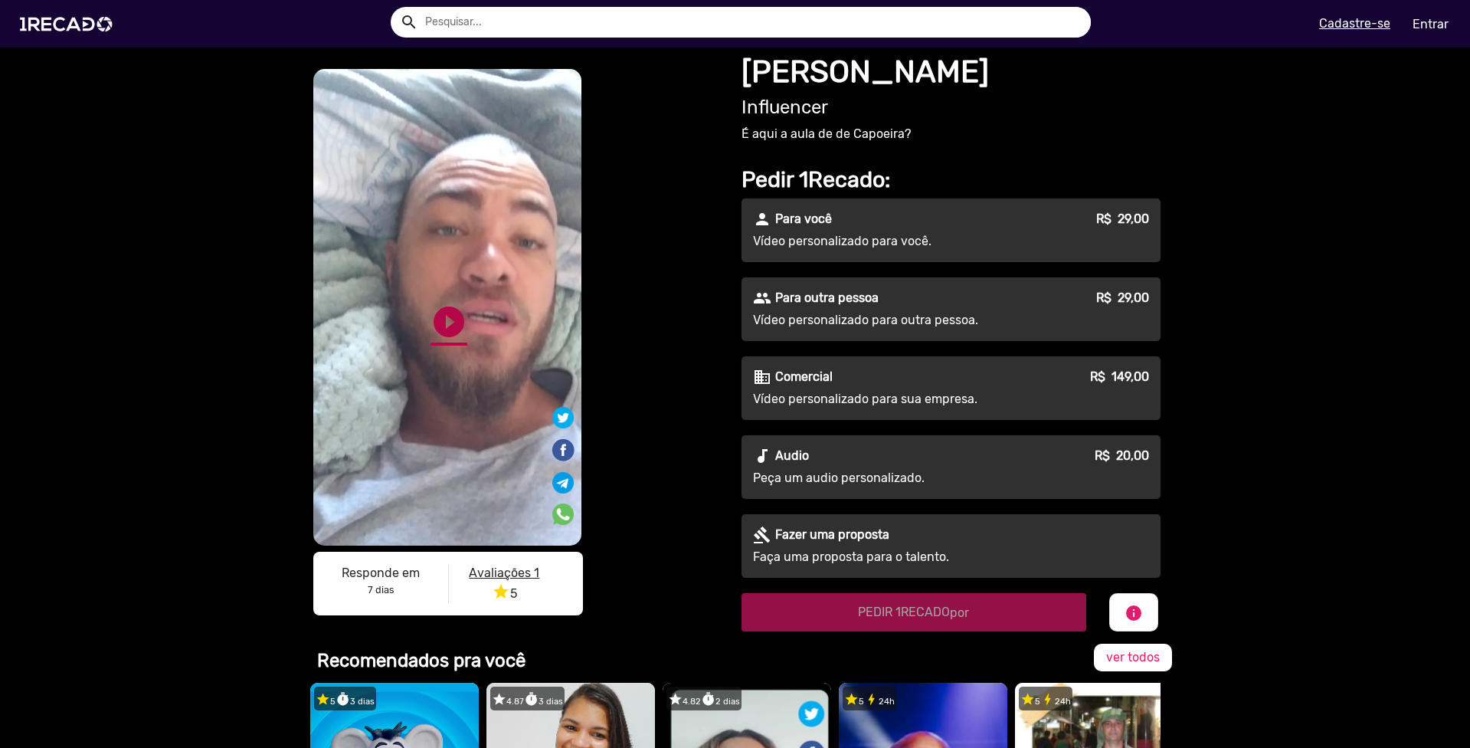
click at [437, 325] on link "play_circle_filled" at bounding box center [448, 321] width 37 height 37
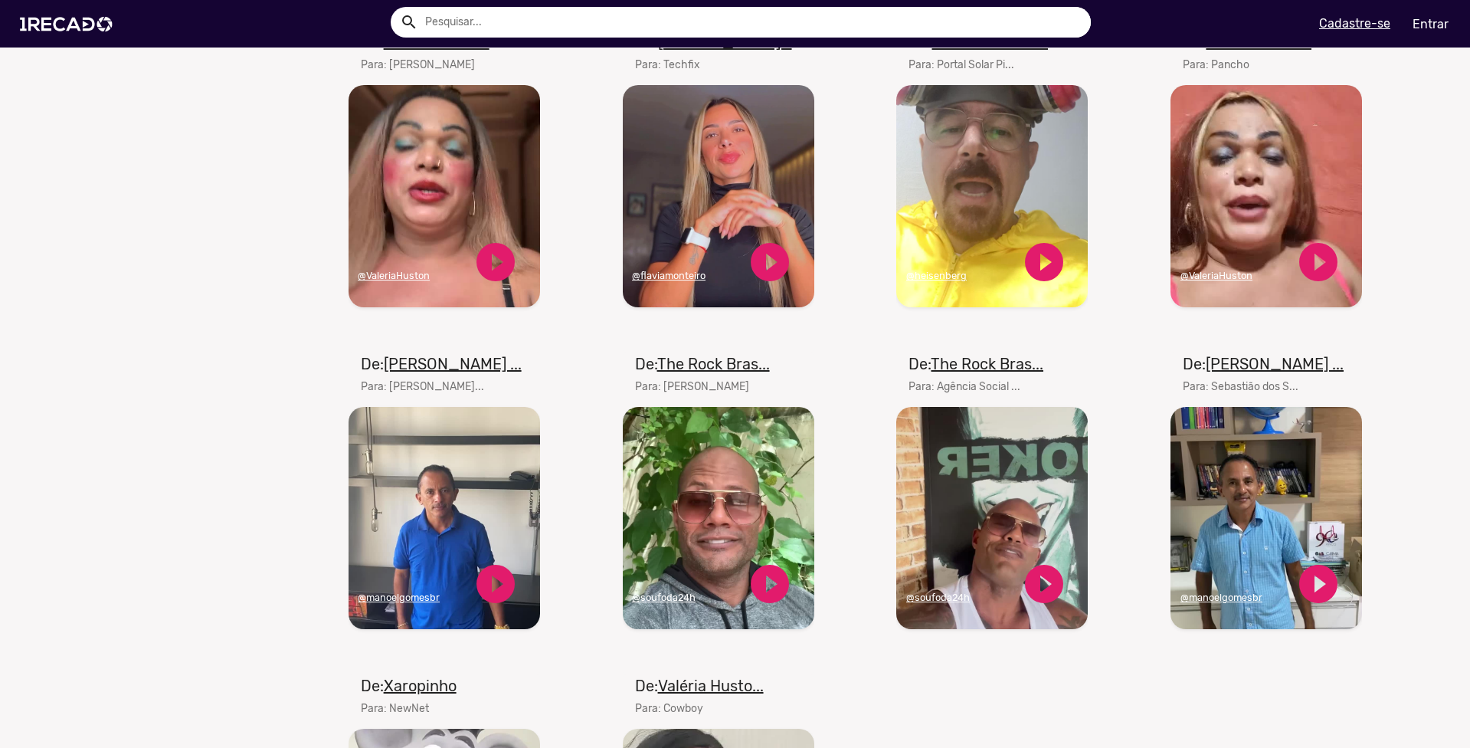
scroll to position [1225, 0]
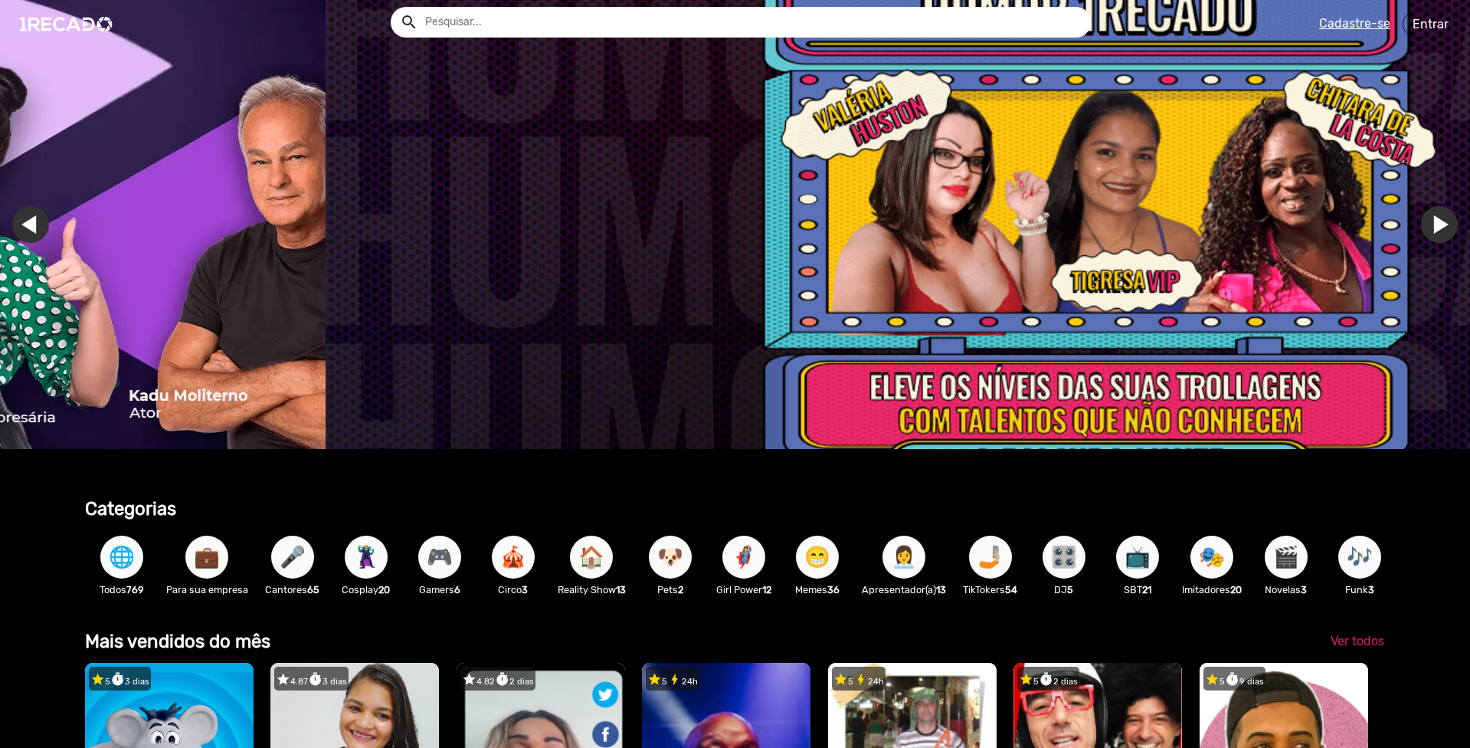
scroll to position [0, 4375]
